Goal: Task Accomplishment & Management: Manage account settings

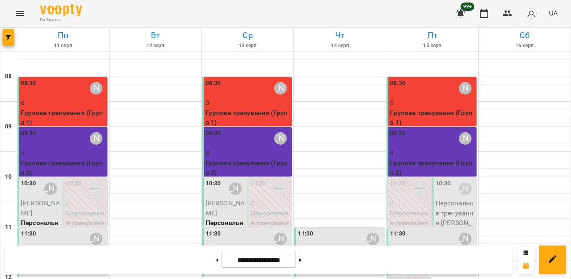
scroll to position [412, 0]
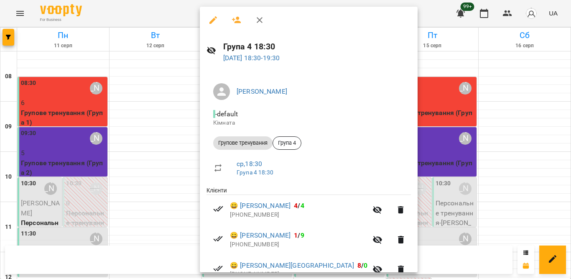
click at [260, 20] on icon "button" at bounding box center [260, 20] width 6 height 6
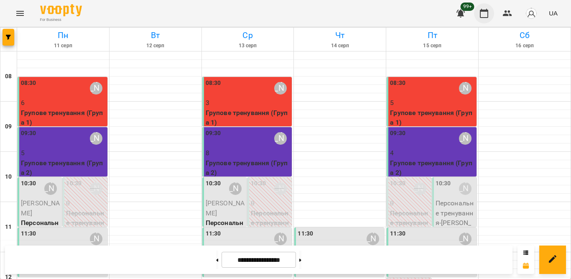
click at [487, 13] on icon "button" at bounding box center [484, 13] width 10 height 10
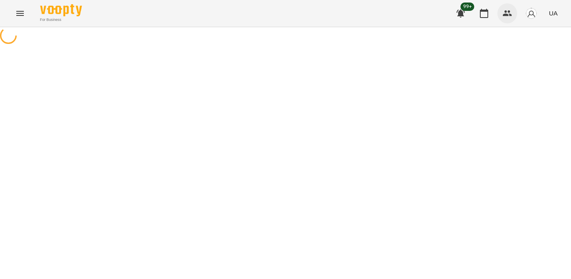
click at [503, 13] on icon "button" at bounding box center [508, 13] width 10 height 10
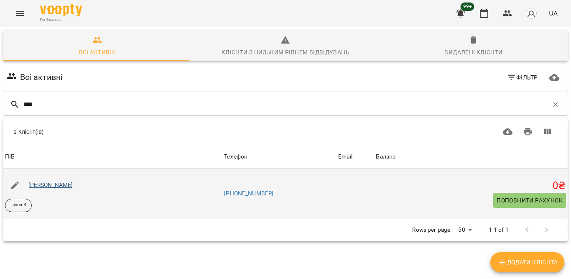
type input "****"
click at [49, 183] on link "[PERSON_NAME]" at bounding box center [50, 184] width 45 height 7
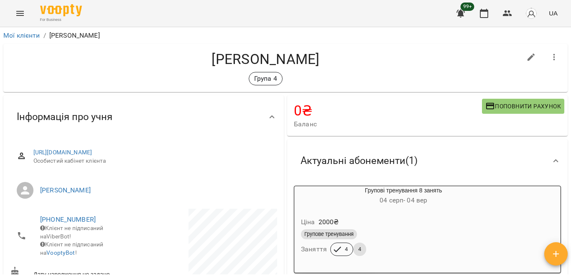
click at [473, 18] on div "99+ UA" at bounding box center [506, 14] width 110 height 22
click at [479, 16] on button "button" at bounding box center [484, 13] width 20 height 20
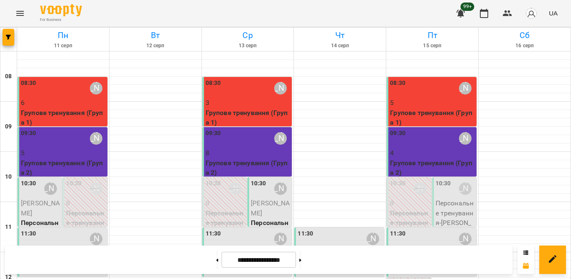
scroll to position [412, 0]
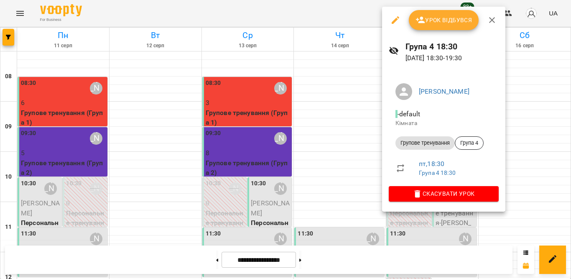
drag, startPoint x: 449, startPoint y: 38, endPoint x: 453, endPoint y: 26, distance: 12.6
click at [448, 38] on div "Група 4 18:30 [DATE] 18:30 - 19:30" at bounding box center [443, 51] width 123 height 36
click at [452, 22] on span "Урок відбувся" at bounding box center [444, 20] width 57 height 10
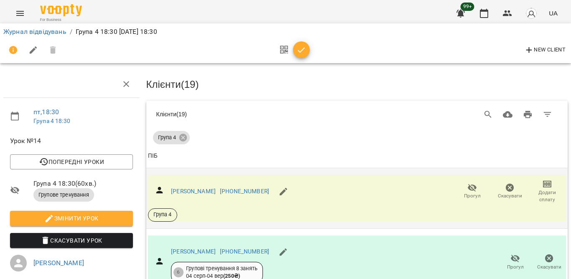
scroll to position [84, 0]
click at [468, 183] on icon "button" at bounding box center [473, 188] width 10 height 10
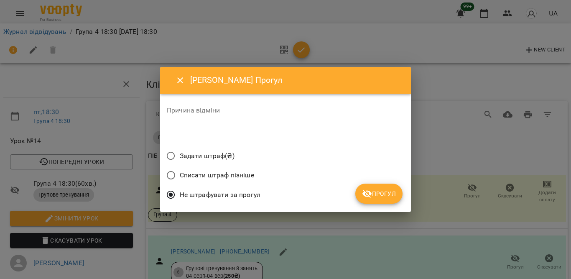
click at [370, 187] on button "Прогул" at bounding box center [378, 194] width 47 height 20
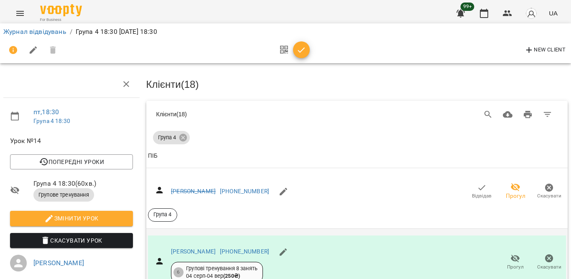
click at [511, 255] on icon "button" at bounding box center [515, 259] width 9 height 8
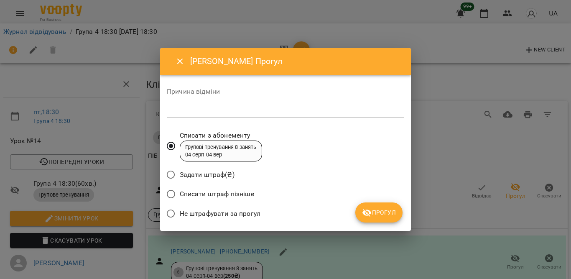
click at [250, 211] on span "Не штрафувати за прогул" at bounding box center [220, 214] width 81 height 10
click at [365, 207] on button "Прогул" at bounding box center [378, 212] width 47 height 20
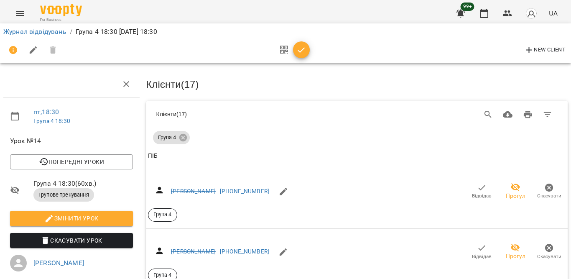
scroll to position [293, 0]
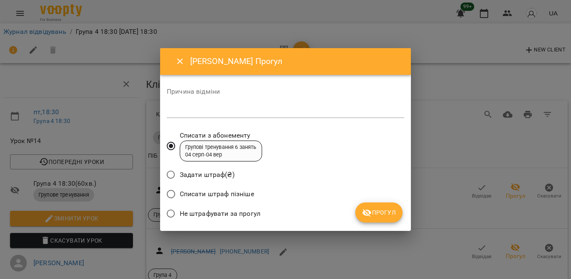
drag, startPoint x: 195, startPoint y: 213, endPoint x: 225, endPoint y: 207, distance: 29.9
click at [195, 213] on span "Не штрафувати за прогул" at bounding box center [220, 214] width 81 height 10
click at [374, 212] on span "Прогул" at bounding box center [379, 212] width 34 height 10
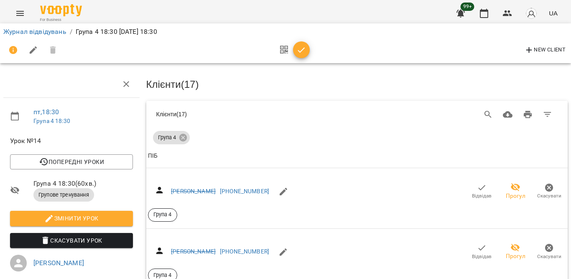
scroll to position [335, 0]
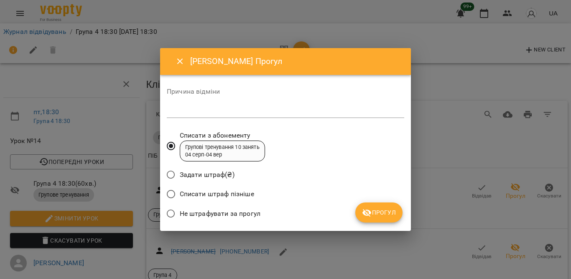
click at [220, 213] on span "Не штрафувати за прогул" at bounding box center [220, 214] width 81 height 10
click at [379, 213] on span "Прогул" at bounding box center [379, 212] width 34 height 10
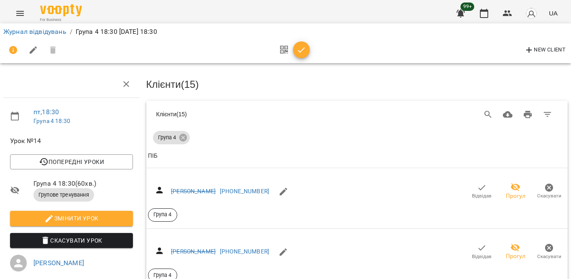
scroll to position [418, 0]
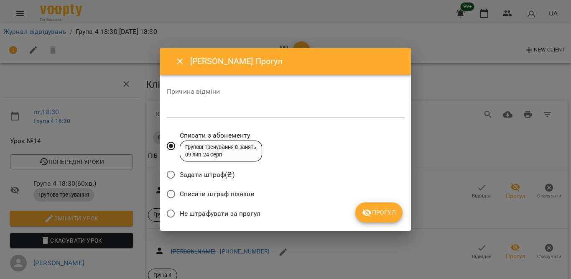
click at [190, 207] on label "Не штрафувати за прогул" at bounding box center [211, 214] width 98 height 18
click at [379, 215] on span "Прогул" at bounding box center [379, 212] width 34 height 10
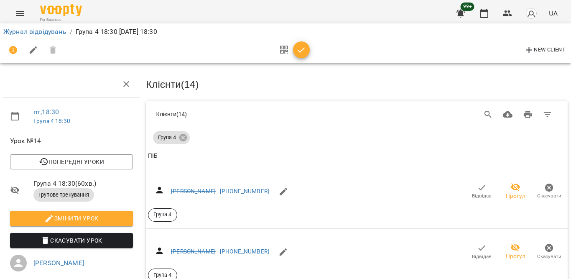
scroll to position [585, 0]
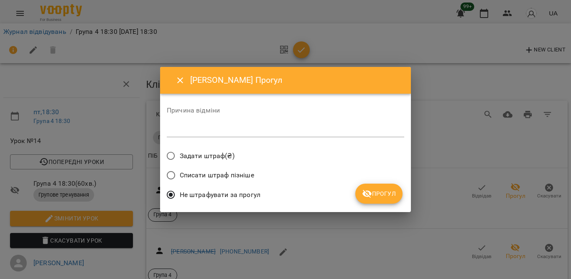
click at [367, 192] on icon "submit" at bounding box center [367, 194] width 10 height 10
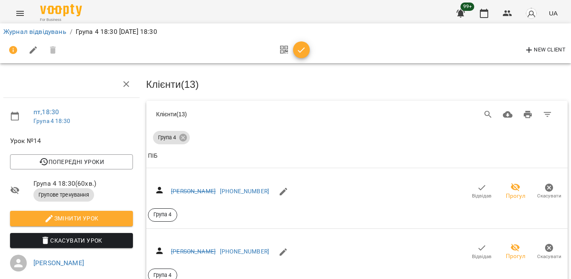
scroll to position [795, 0]
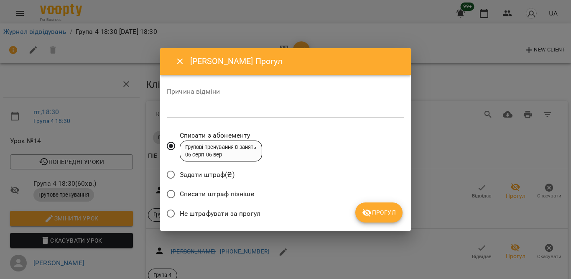
click at [231, 212] on span "Не штрафувати за прогул" at bounding box center [220, 214] width 81 height 10
click at [368, 205] on button "Прогул" at bounding box center [378, 212] width 47 height 20
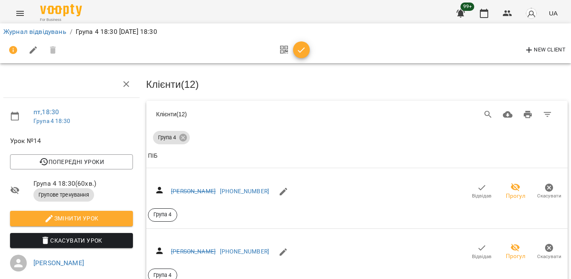
scroll to position [962, 0]
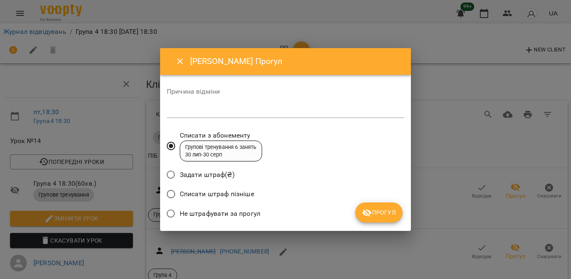
click at [224, 212] on span "Не штрафувати за прогул" at bounding box center [220, 214] width 81 height 10
click at [358, 213] on button "Прогул" at bounding box center [378, 212] width 47 height 20
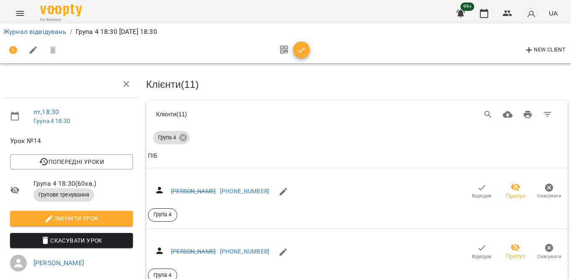
scroll to position [1213, 0]
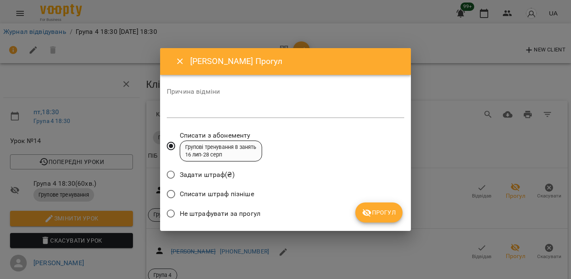
click at [245, 214] on span "Не штрафувати за прогул" at bounding box center [220, 214] width 81 height 10
click at [380, 217] on span "Прогул" at bounding box center [379, 212] width 34 height 10
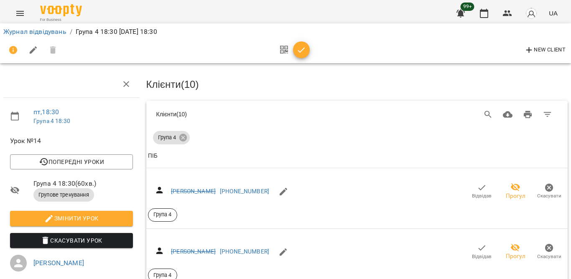
scroll to position [1285, 0]
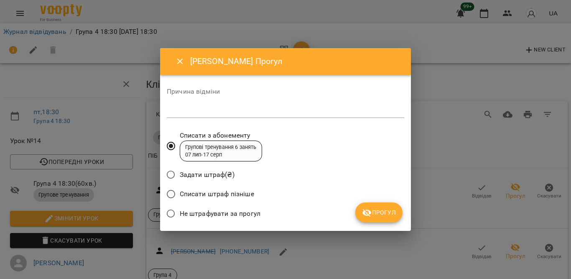
click at [230, 212] on span "Не штрафувати за прогул" at bounding box center [220, 214] width 81 height 10
click at [404, 208] on div "Не штрафувати за прогул" at bounding box center [286, 215] width 238 height 20
click at [382, 210] on span "Прогул" at bounding box center [379, 212] width 34 height 10
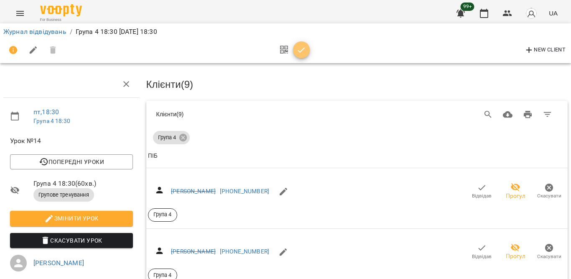
click at [308, 48] on span "button" at bounding box center [301, 50] width 17 height 10
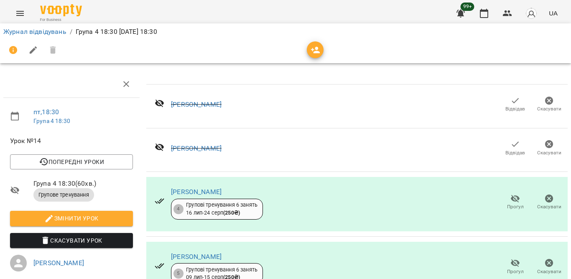
scroll to position [842, 0]
click at [490, 7] on button "button" at bounding box center [484, 13] width 20 height 20
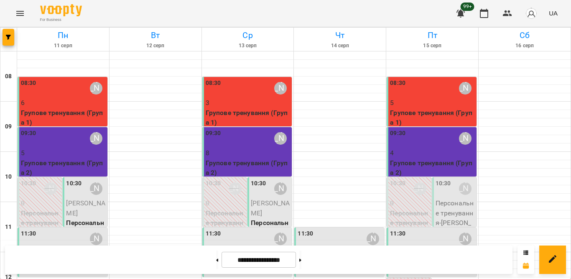
scroll to position [369, 0]
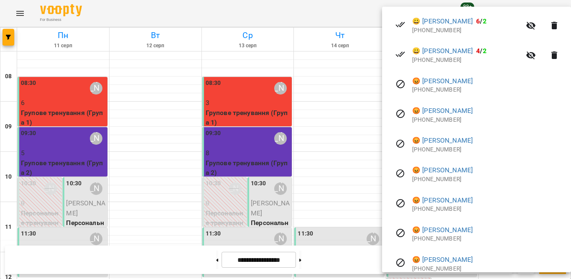
scroll to position [418, 0]
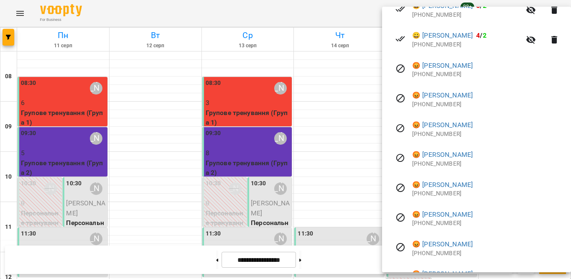
click at [367, 166] on div at bounding box center [285, 139] width 571 height 279
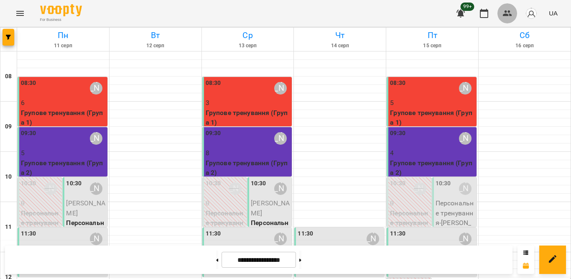
click at [509, 18] on button "button" at bounding box center [508, 13] width 20 height 20
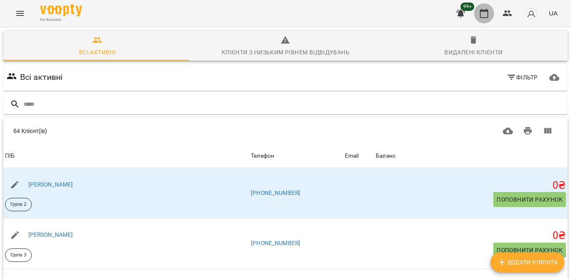
click at [482, 13] on icon "button" at bounding box center [484, 13] width 10 height 10
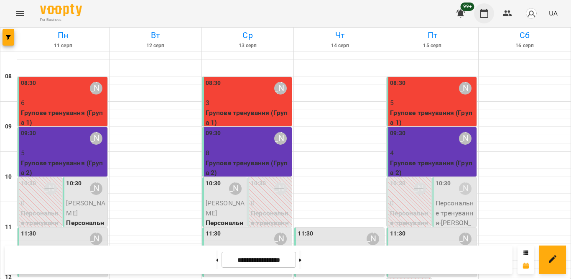
click at [487, 16] on icon "button" at bounding box center [484, 13] width 10 height 10
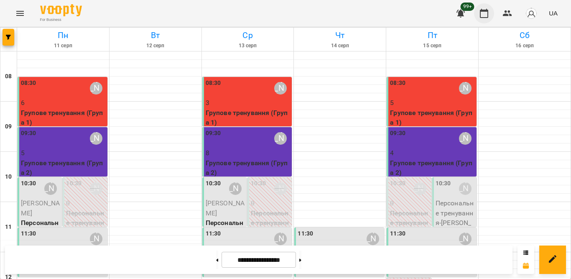
click at [490, 10] on button "button" at bounding box center [484, 13] width 20 height 20
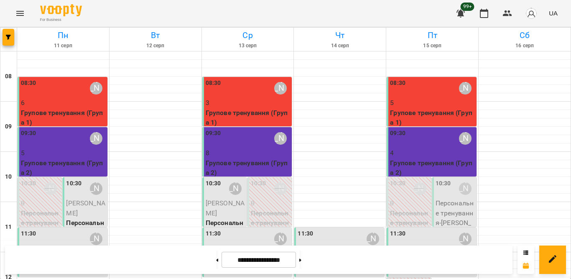
scroll to position [412, 0]
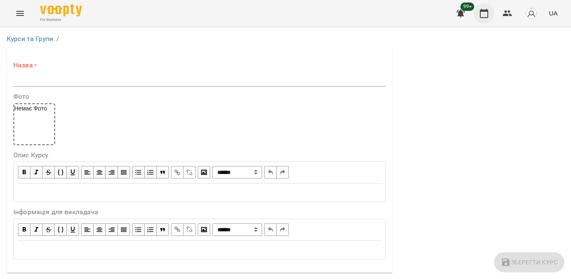
click at [487, 9] on icon "button" at bounding box center [484, 13] width 8 height 9
